Goal: Check status

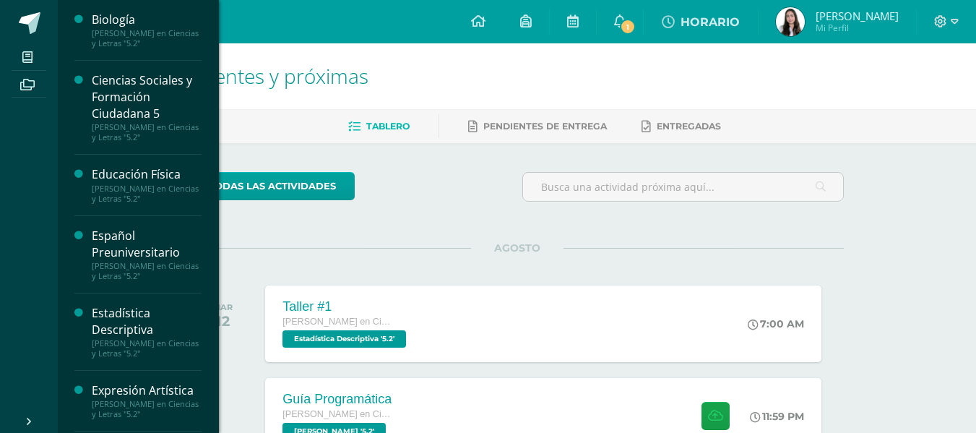
scroll to position [579, 0]
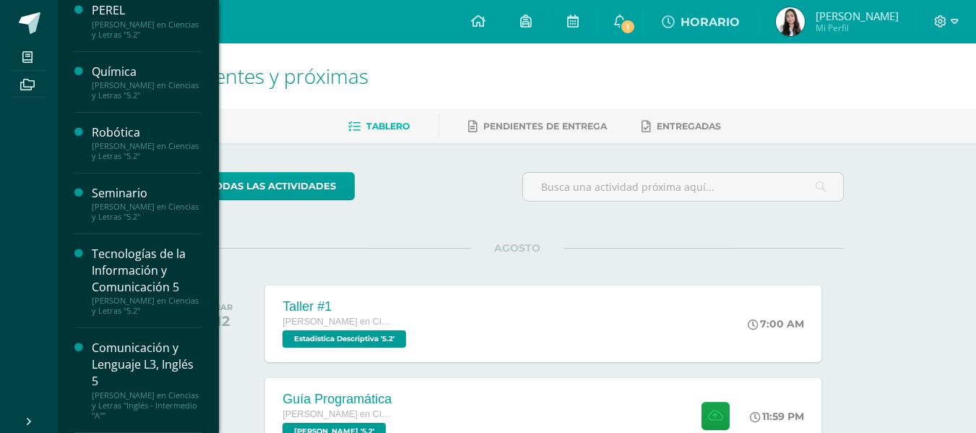
click at [129, 211] on div "[PERSON_NAME] en Ciencias y Letras "5.2"" at bounding box center [147, 212] width 110 height 20
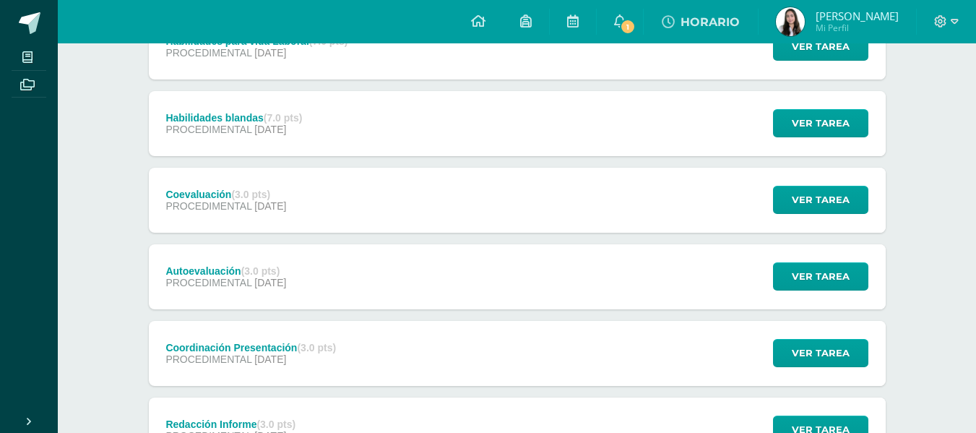
scroll to position [537, 0]
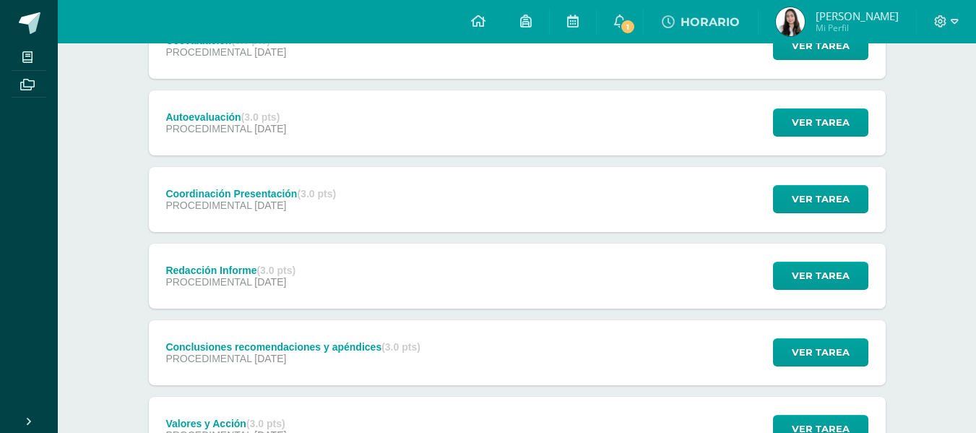
click at [307, 273] on div "Redacción Informe (3.0 pts) PROCEDIMENTAL [DATE]" at bounding box center [231, 276] width 165 height 65
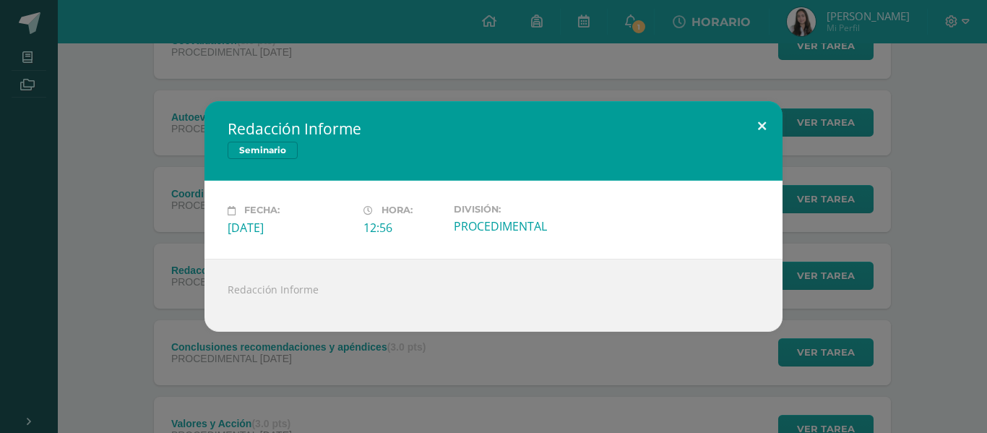
click at [759, 117] on button at bounding box center [761, 125] width 41 height 49
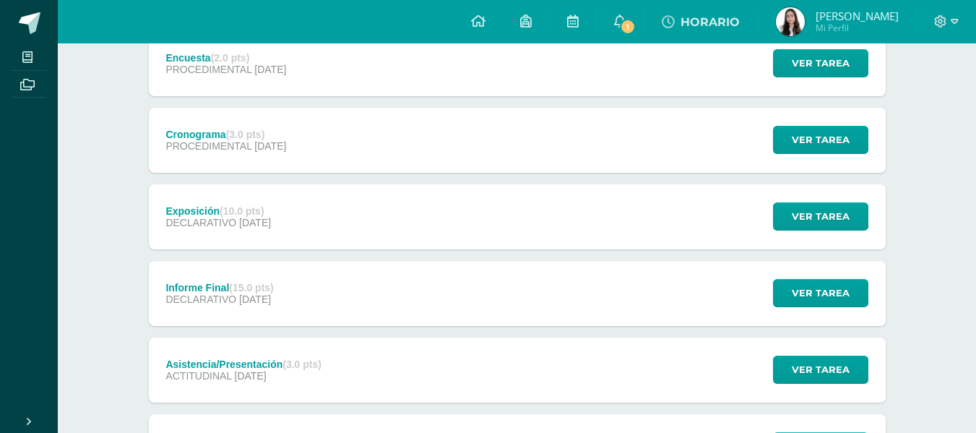
scroll to position [1285, 0]
click at [273, 282] on div "Informe Final (15.0 pts)" at bounding box center [219, 288] width 108 height 12
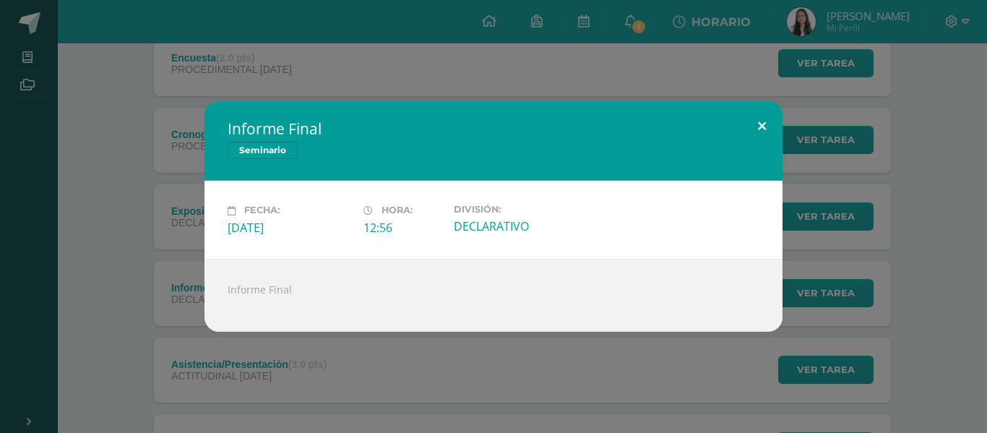
click at [761, 123] on button at bounding box center [761, 125] width 41 height 49
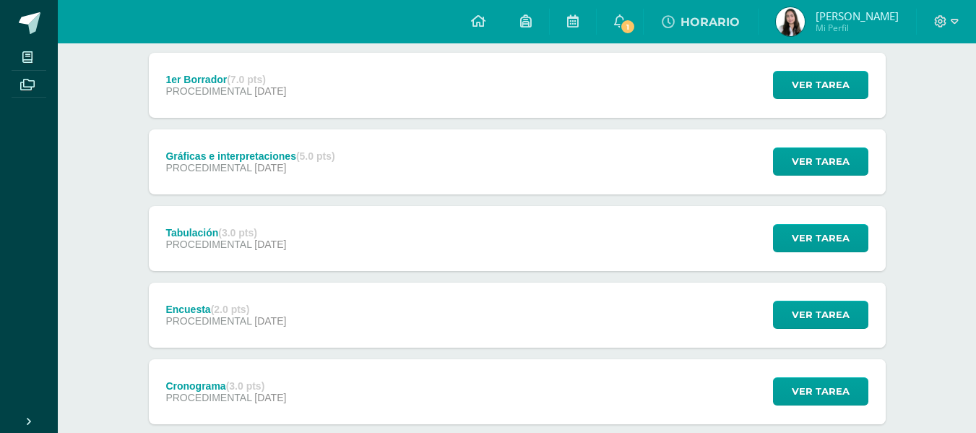
scroll to position [1026, 0]
